Goal: Information Seeking & Learning: Compare options

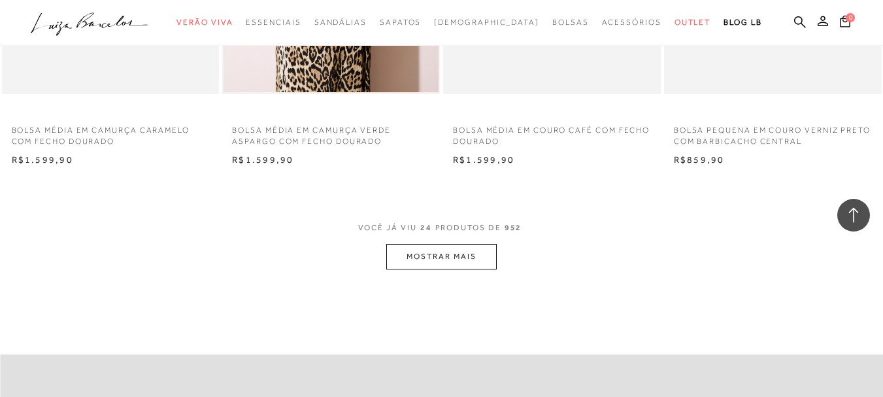
scroll to position [2448, 0]
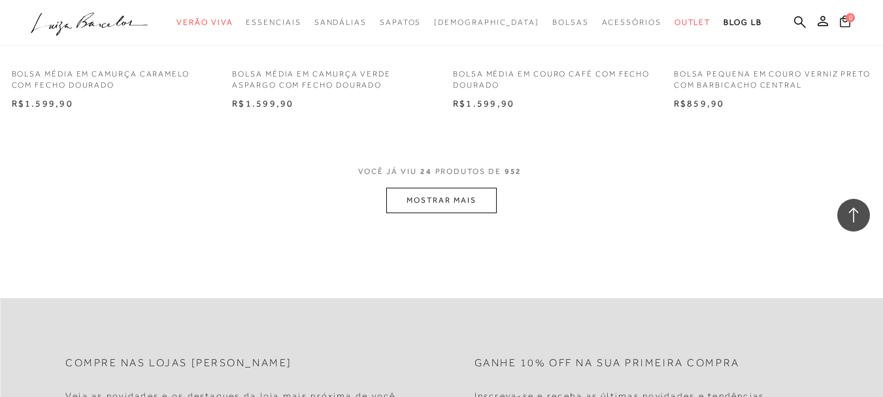
click at [433, 205] on button "MOSTRAR MAIS" at bounding box center [441, 200] width 110 height 25
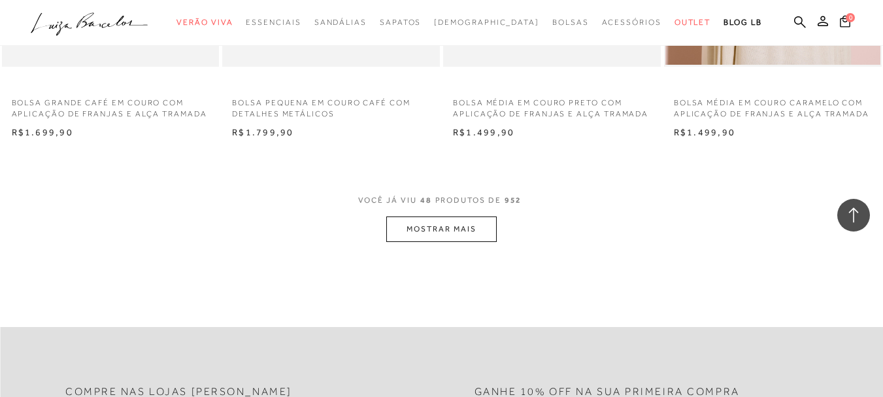
scroll to position [4991, 0]
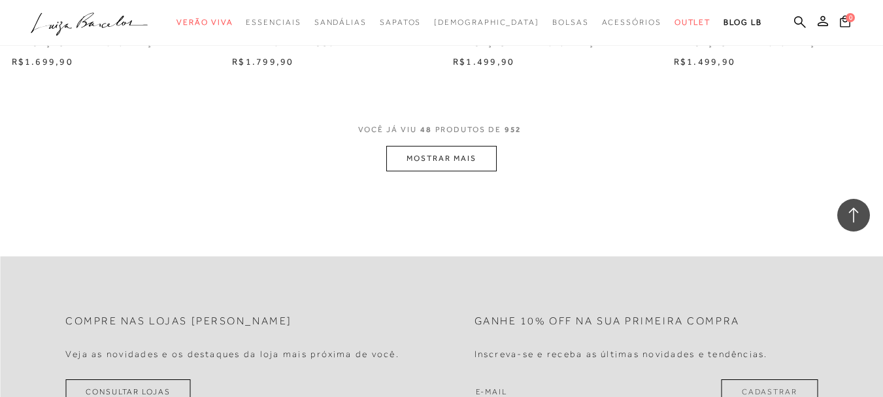
click at [462, 153] on button "MOSTRAR MAIS" at bounding box center [441, 158] width 110 height 25
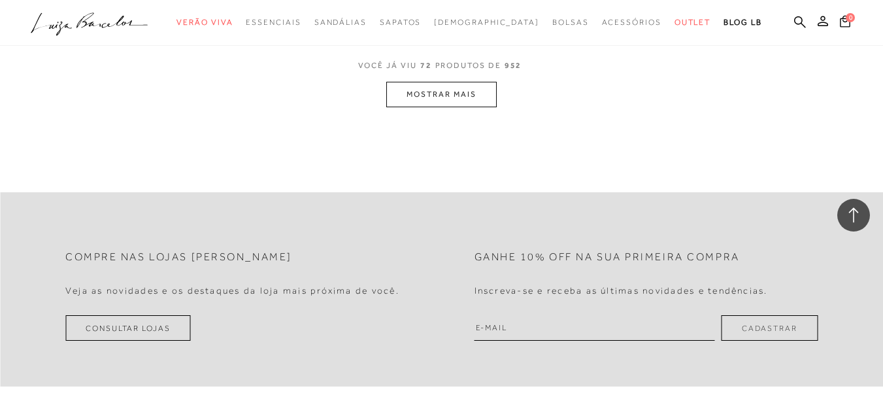
scroll to position [7412, 0]
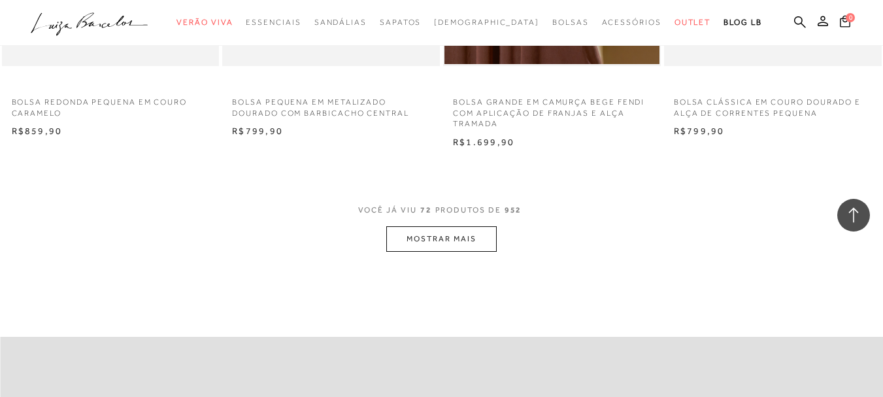
click at [429, 246] on button "MOSTRAR MAIS" at bounding box center [441, 238] width 110 height 25
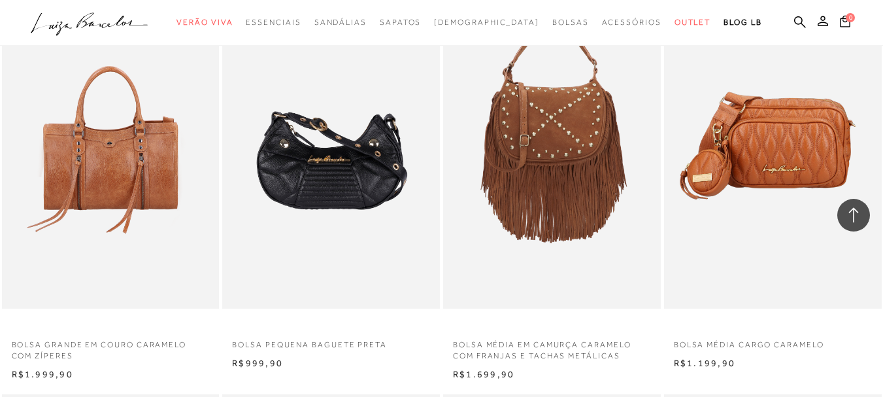
scroll to position [8039, 0]
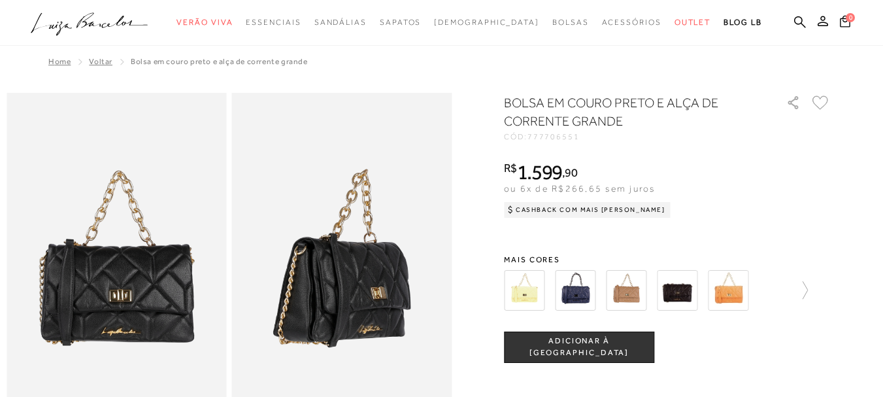
click at [639, 291] on img at bounding box center [626, 290] width 41 height 41
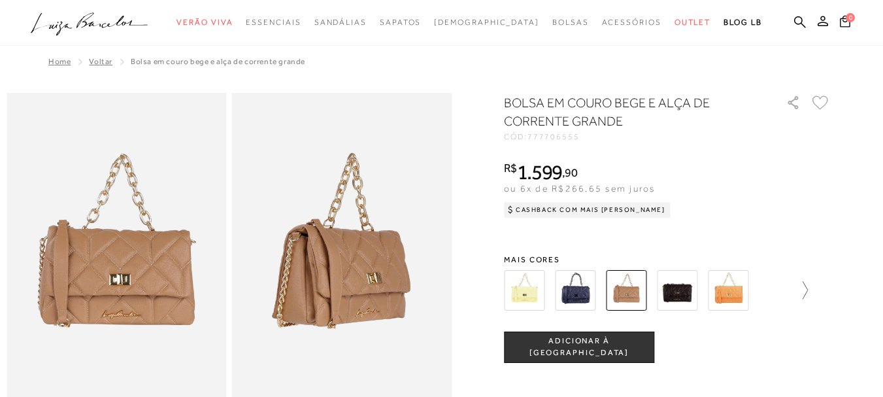
click at [806, 284] on icon at bounding box center [799, 290] width 18 height 18
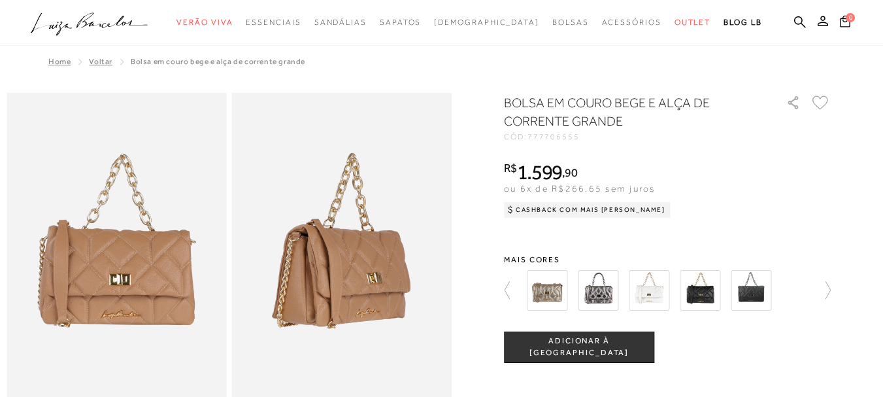
click at [804, 284] on div at bounding box center [663, 290] width 281 height 48
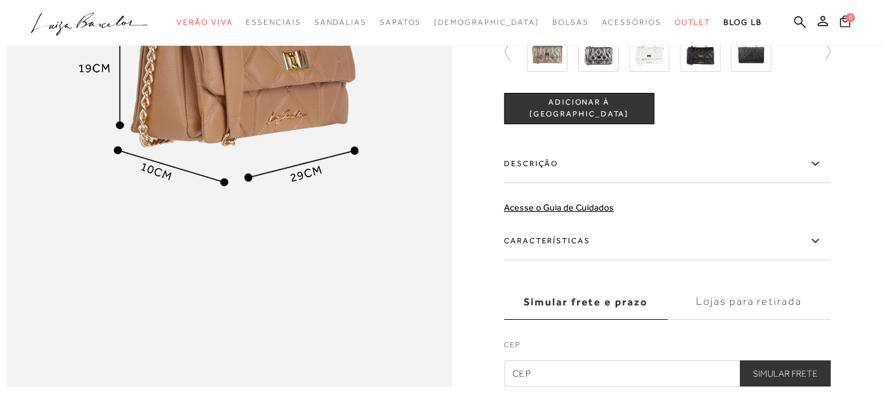
scroll to position [941, 0]
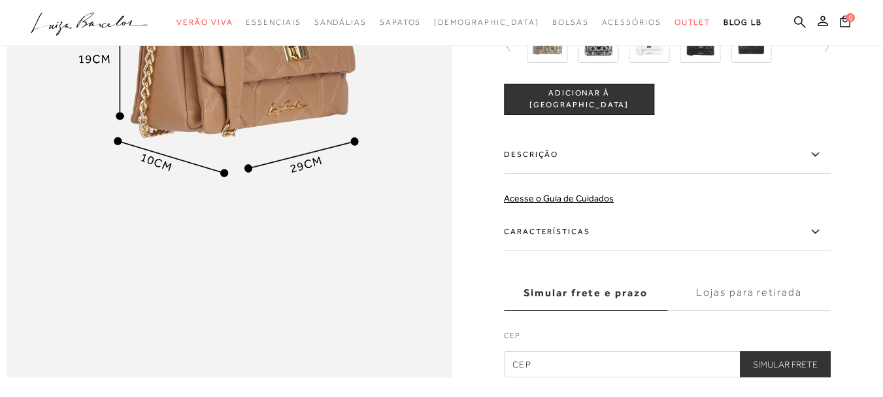
click at [822, 163] on icon at bounding box center [815, 154] width 16 height 16
click at [0, 0] on input "Descrição" at bounding box center [0, 0] width 0 height 0
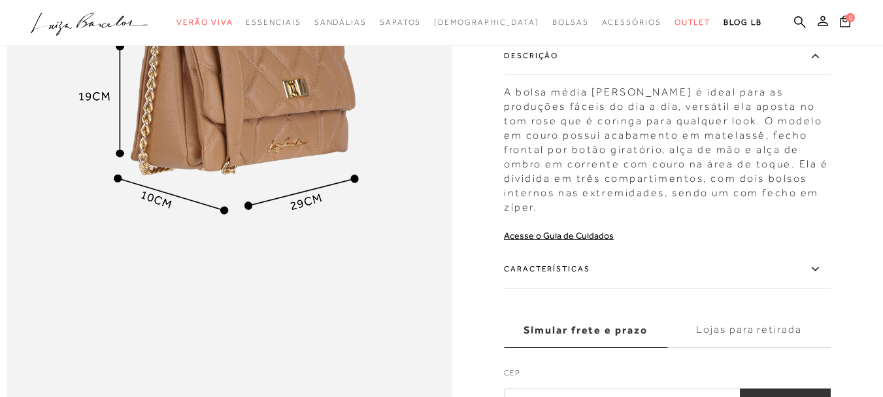
scroll to position [876, 0]
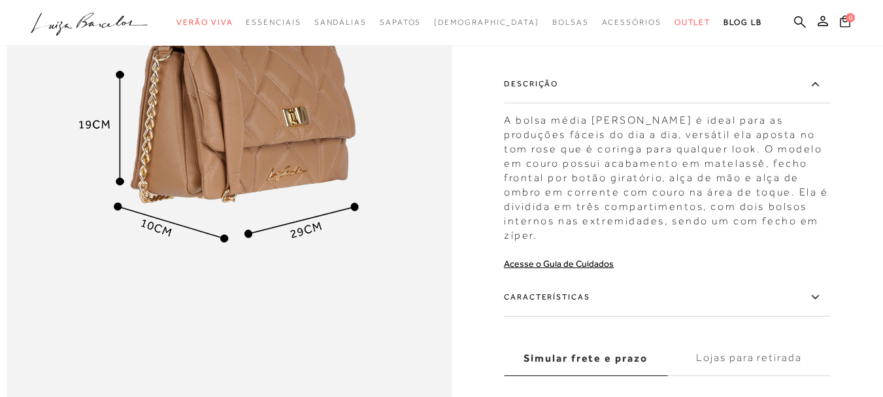
click at [823, 305] on icon at bounding box center [815, 297] width 16 height 16
click at [0, 0] on input "Características" at bounding box center [0, 0] width 0 height 0
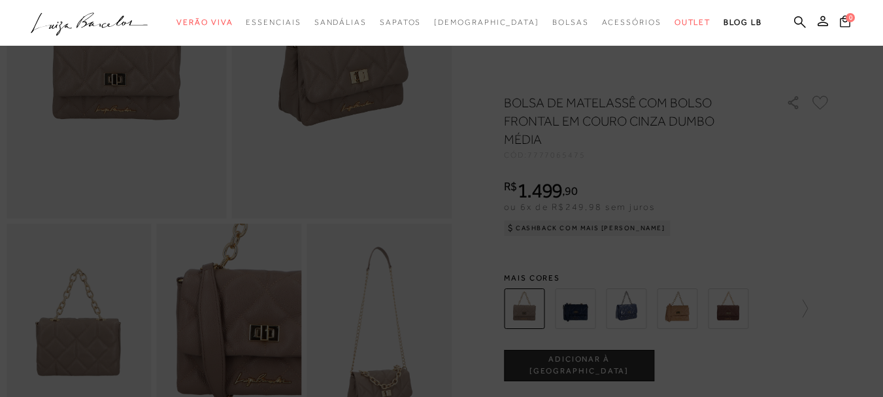
scroll to position [196, 0]
